Goal: Complete application form: Complete application form

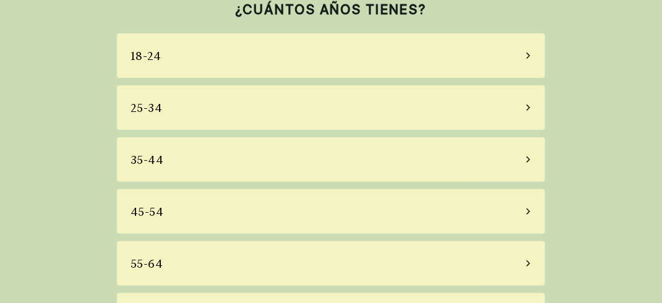
scroll to position [98, 0]
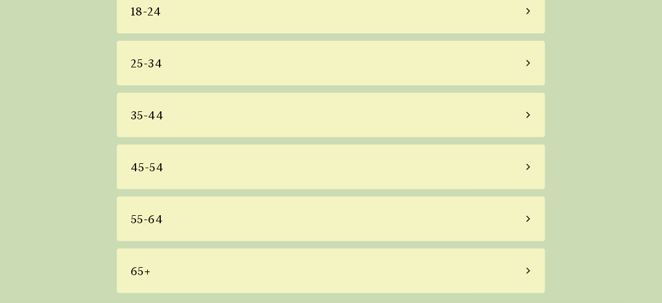
click at [530, 269] on icon at bounding box center [529, 271] width 6 height 11
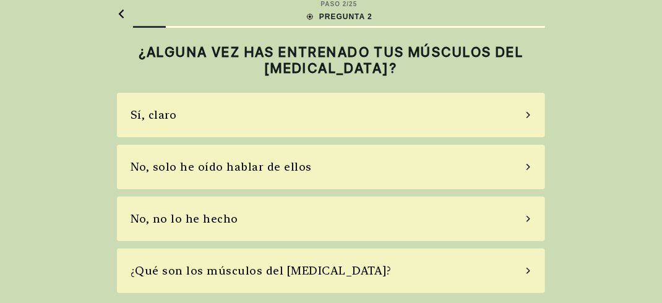
scroll to position [11, 0]
click at [529, 115] on icon at bounding box center [529, 115] width 6 height 11
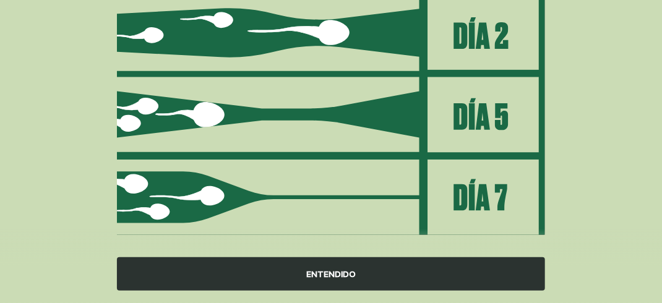
scroll to position [275, 0]
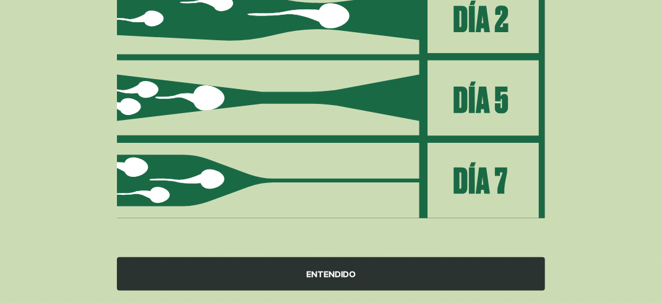
click at [337, 275] on div "ENTENDIDO" at bounding box center [331, 274] width 428 height 33
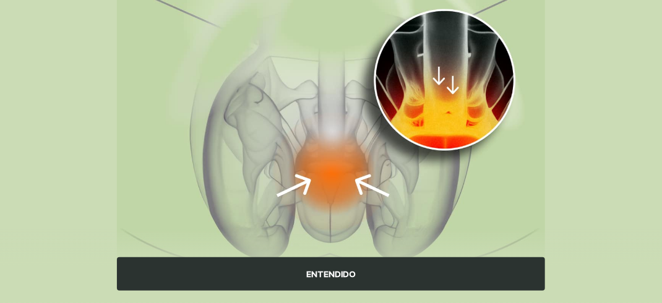
scroll to position [226, 0]
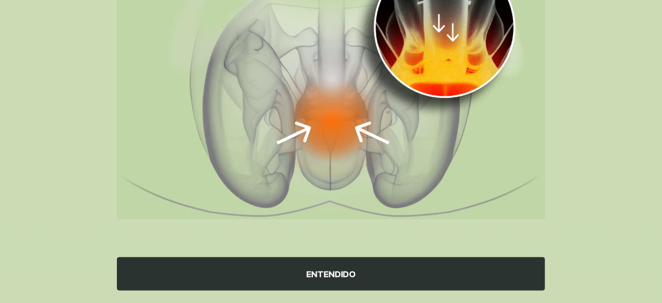
click at [331, 274] on div "ENTENDIDO" at bounding box center [331, 274] width 428 height 33
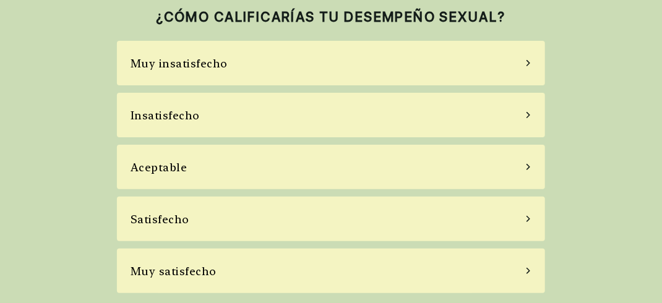
click at [464, 67] on div "Muy insatisfecho" at bounding box center [331, 63] width 428 height 45
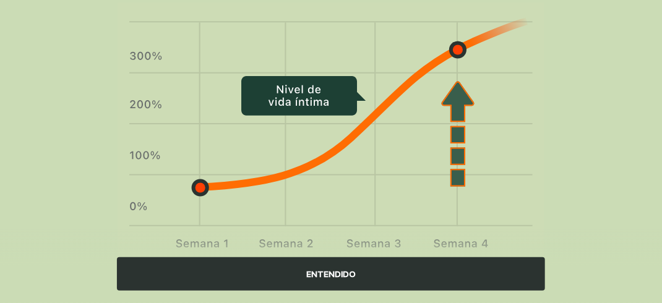
scroll to position [124, 0]
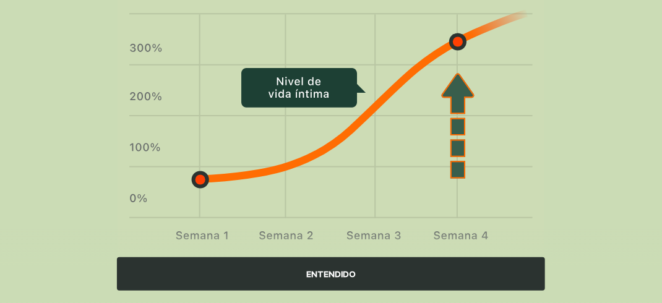
click at [327, 273] on div "ENTENDIDO" at bounding box center [331, 274] width 428 height 33
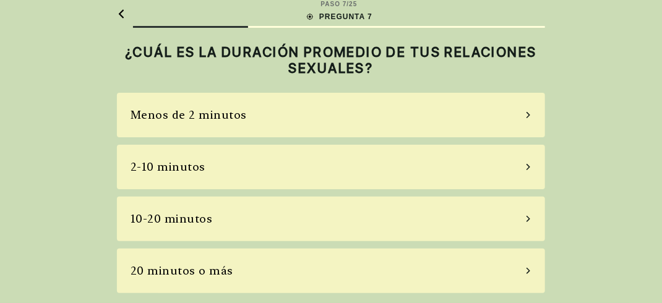
scroll to position [11, 0]
click at [525, 219] on div "10-20 minutos" at bounding box center [331, 219] width 428 height 45
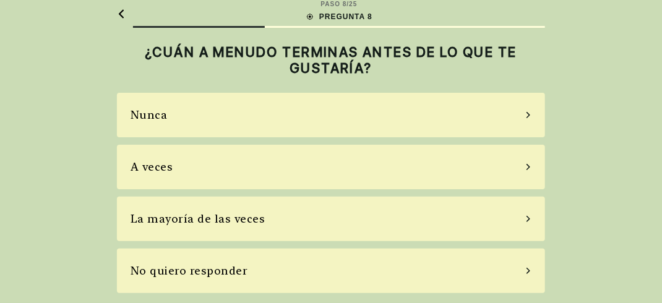
click at [416, 168] on div "A veces" at bounding box center [331, 167] width 428 height 45
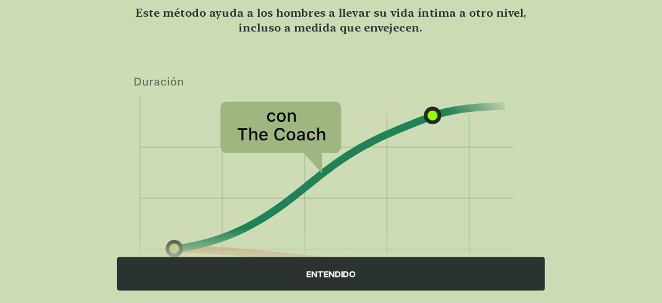
scroll to position [124, 0]
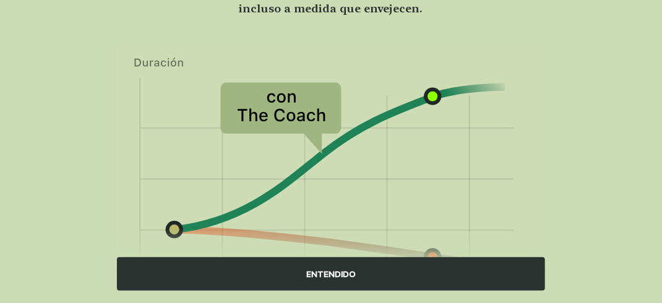
click at [327, 272] on div "ENTENDIDO" at bounding box center [331, 274] width 428 height 33
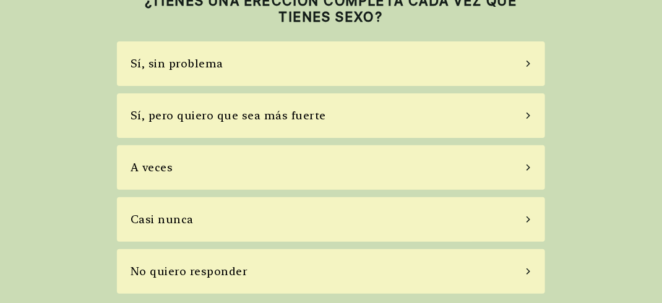
scroll to position [63, 0]
click at [419, 172] on div "A veces" at bounding box center [331, 167] width 428 height 45
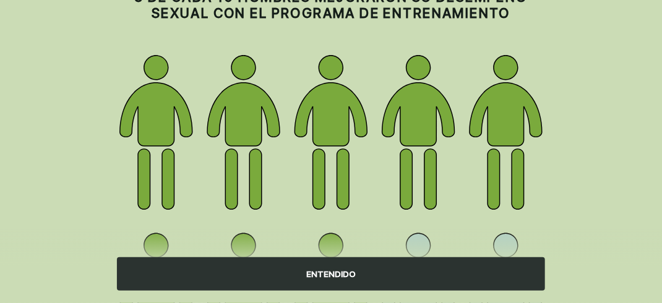
scroll to position [124, 0]
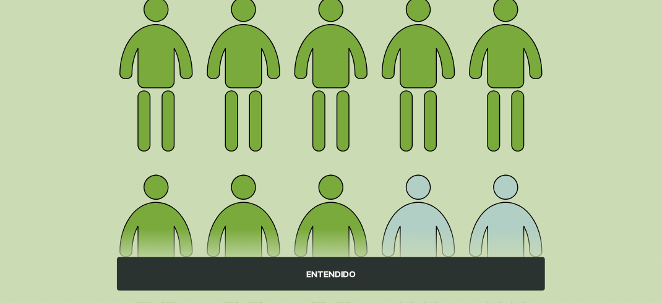
click at [331, 274] on div "ENTENDIDO" at bounding box center [331, 274] width 428 height 33
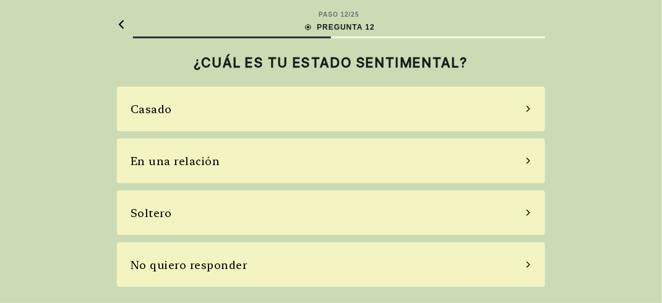
scroll to position [0, 0]
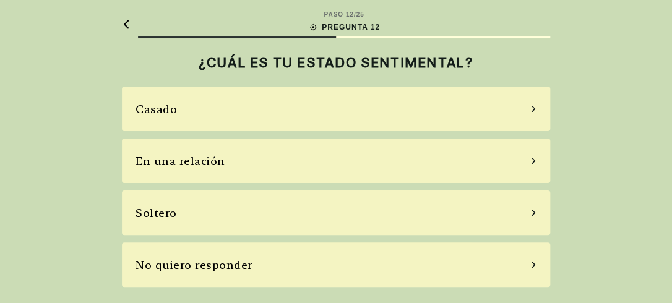
click at [373, 109] on div "Casado" at bounding box center [336, 109] width 428 height 45
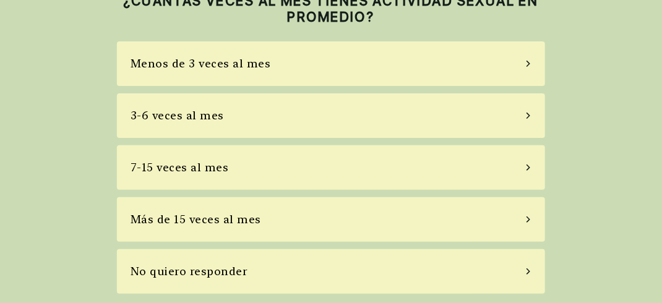
scroll to position [63, 0]
click at [337, 271] on div "No quiero responder" at bounding box center [331, 271] width 428 height 45
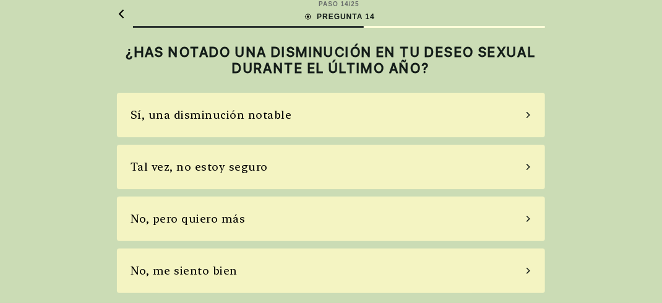
click at [335, 112] on div "Sí, una disminución notable" at bounding box center [331, 115] width 428 height 45
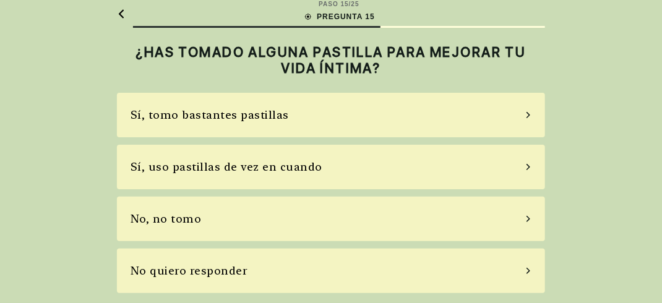
click at [325, 120] on div "Sí, tomo bastantes pastillas" at bounding box center [331, 115] width 428 height 45
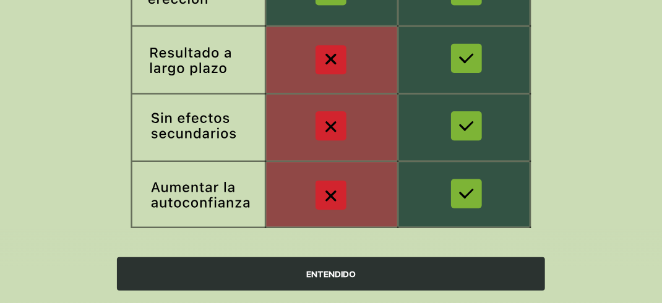
scroll to position [354, 0]
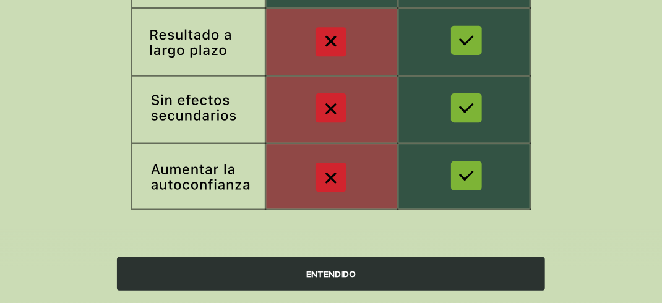
click at [327, 274] on div "ENTENDIDO" at bounding box center [331, 274] width 428 height 33
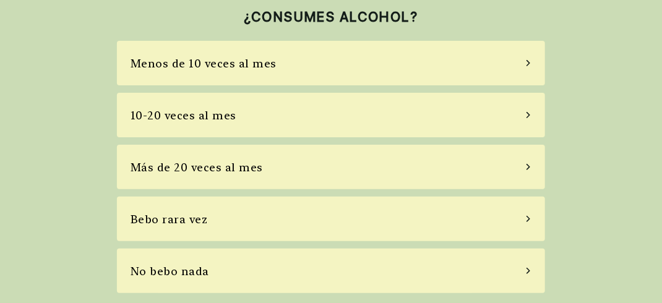
scroll to position [46, 0]
click at [368, 66] on div "Menos de 10 veces al mes" at bounding box center [331, 63] width 428 height 45
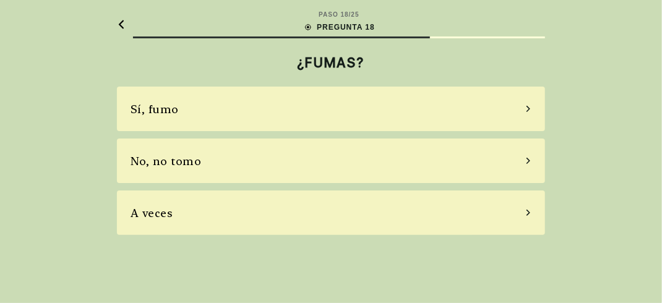
scroll to position [0, 0]
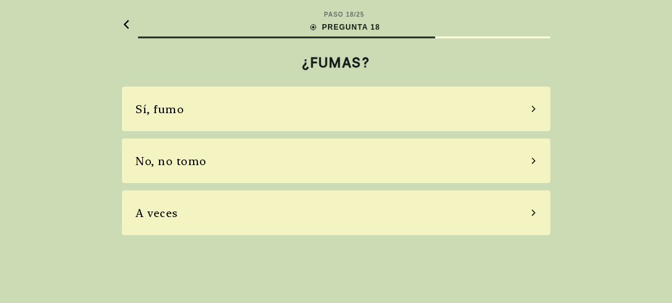
click at [329, 222] on div "A veces" at bounding box center [336, 213] width 428 height 45
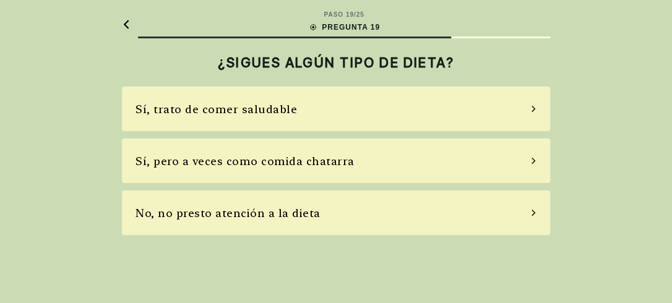
click at [275, 108] on div "Sí, trato de comer saludable" at bounding box center [217, 109] width 162 height 17
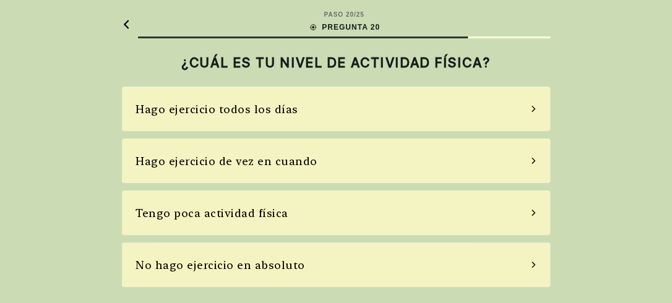
click at [295, 166] on div "Hago ejercicio de vez en cuando" at bounding box center [227, 161] width 182 height 17
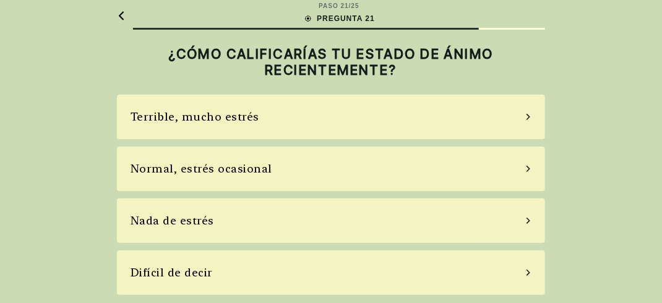
scroll to position [11, 0]
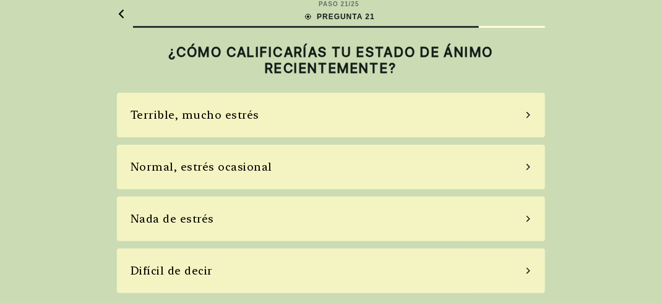
click at [344, 163] on div "Normal, estrés ocasional" at bounding box center [331, 167] width 428 height 45
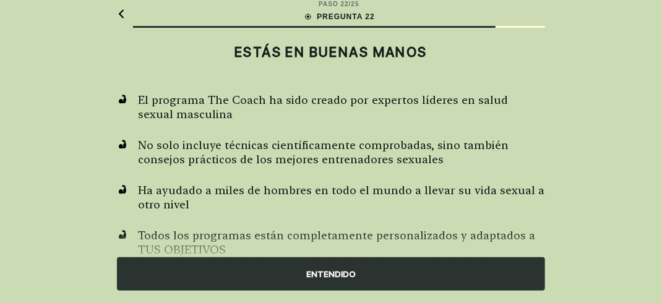
scroll to position [49, 0]
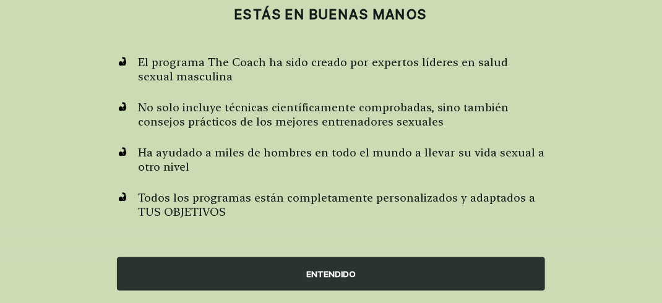
click at [327, 275] on div "ENTENDIDO" at bounding box center [331, 274] width 428 height 33
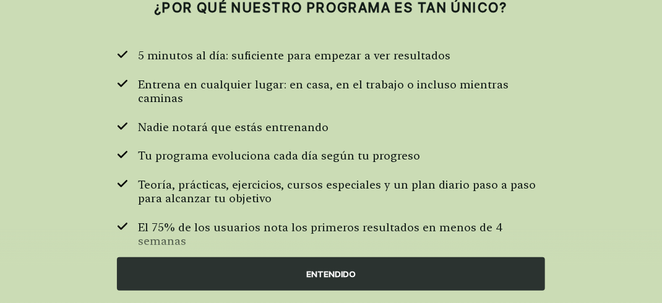
scroll to position [57, 0]
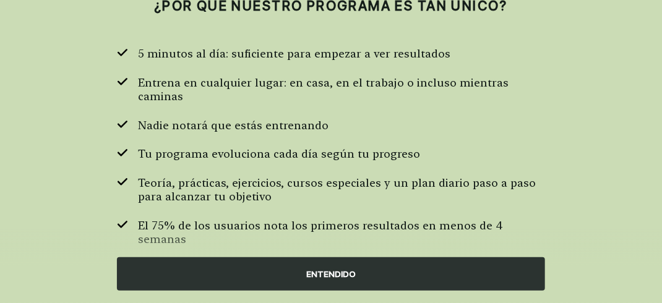
click at [330, 279] on div "ENTENDIDO" at bounding box center [331, 274] width 428 height 33
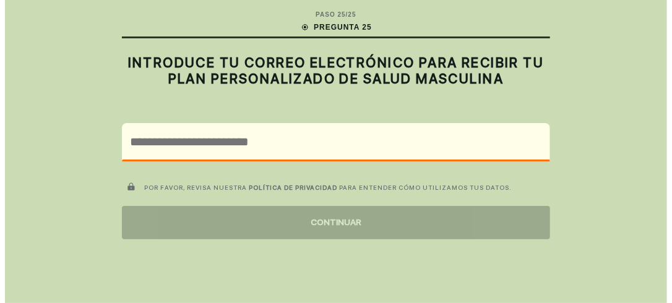
scroll to position [0, 0]
